Goal: Go to known website: Go to known website

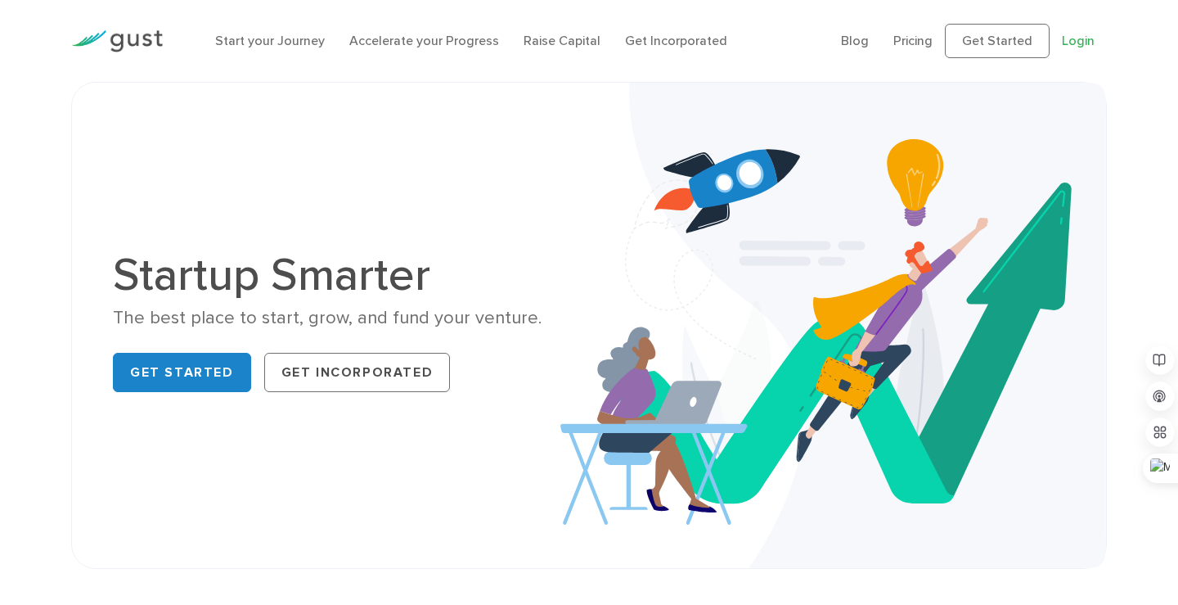
click at [1092, 36] on link "Login" at bounding box center [1078, 41] width 33 height 16
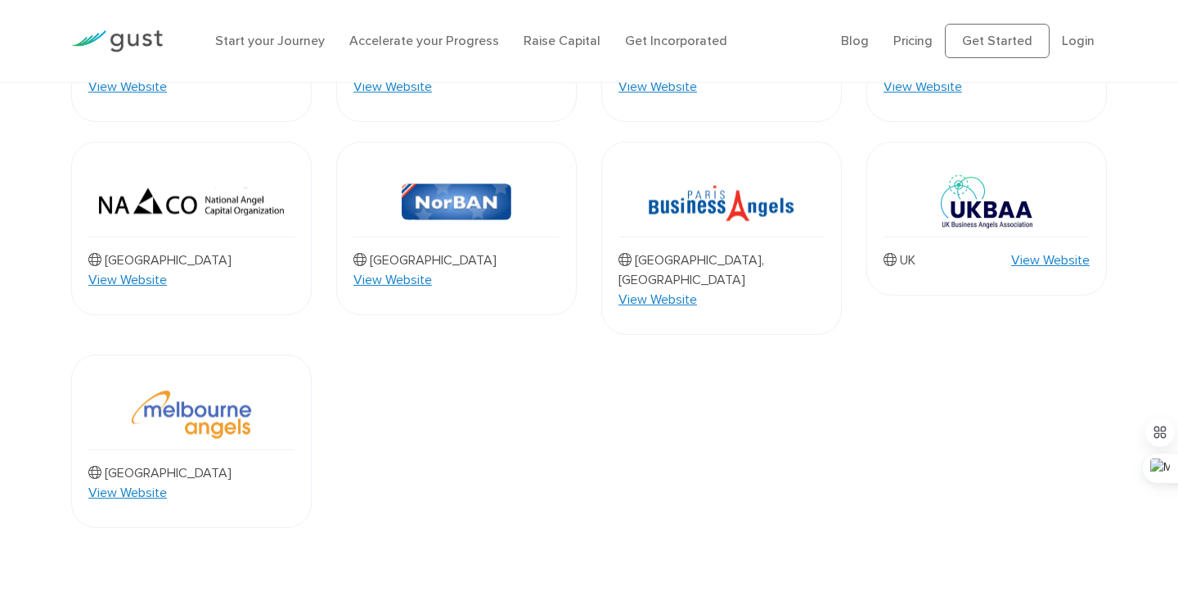
scroll to position [1541, 0]
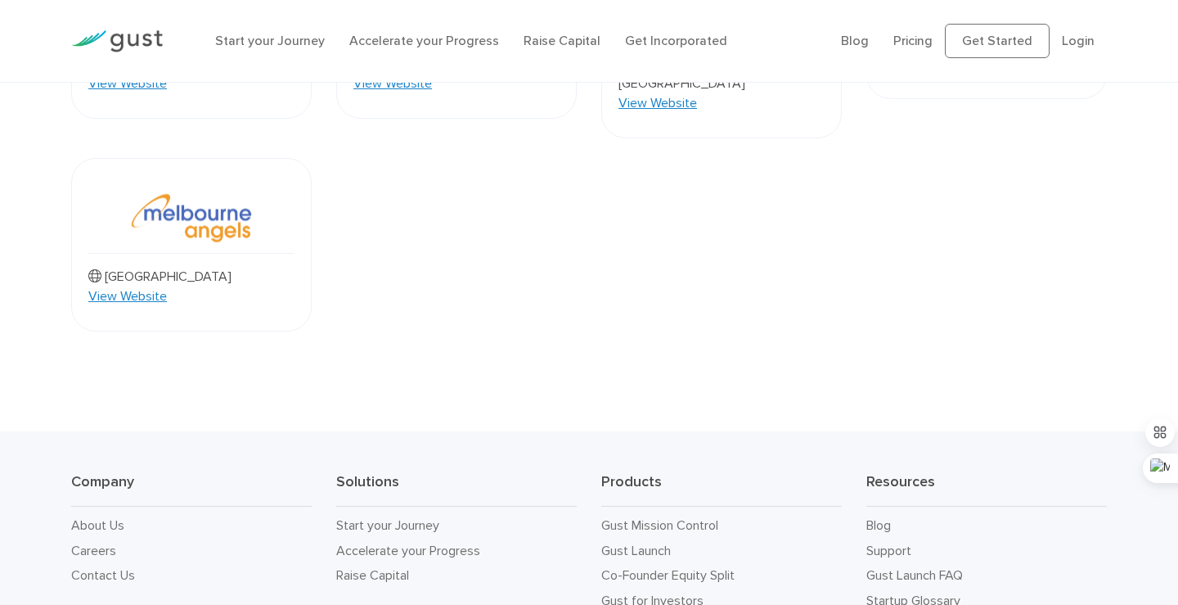
click at [167, 286] on link "View Website" at bounding box center [127, 296] width 79 height 20
